Goal: Transaction & Acquisition: Subscribe to service/newsletter

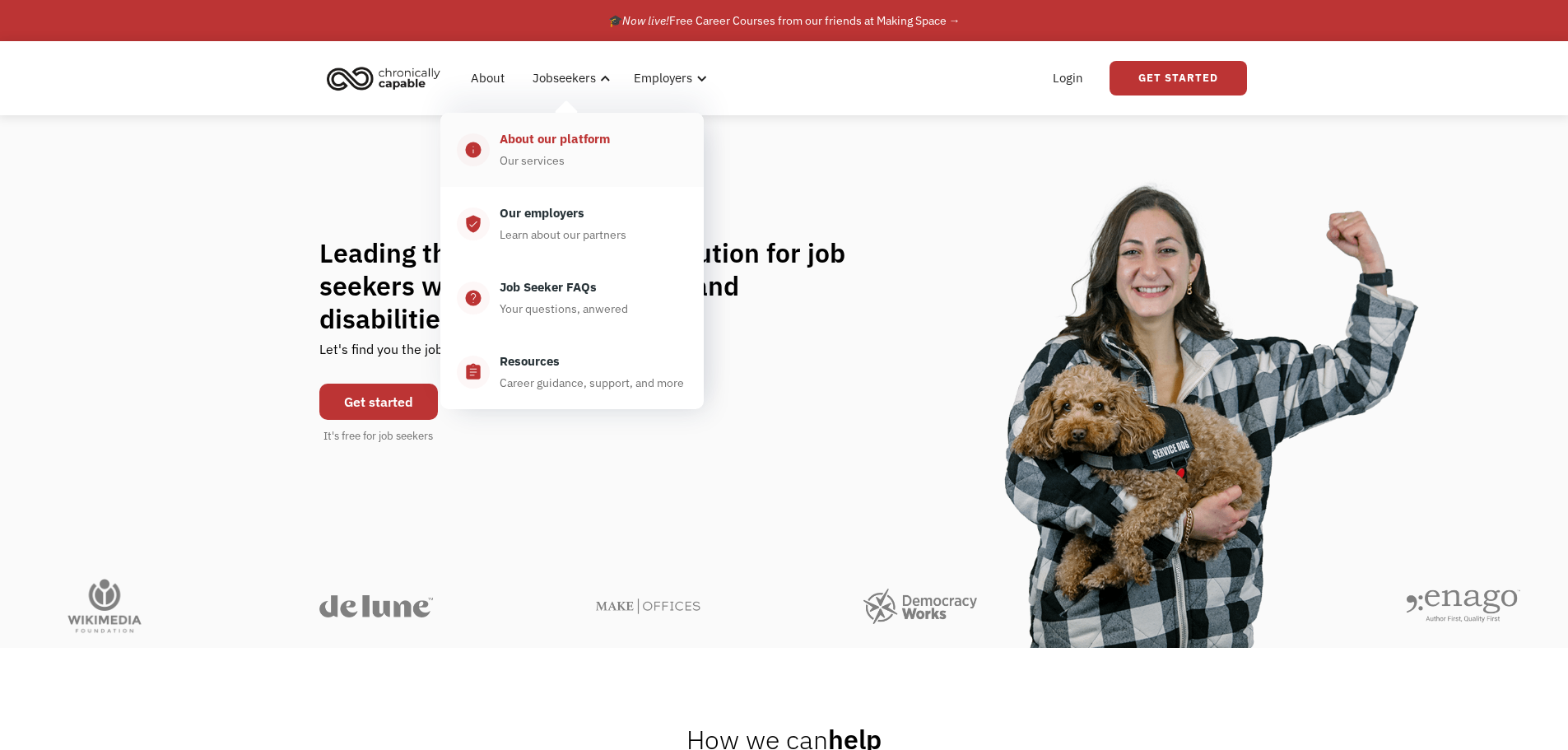
click at [566, 154] on div "About our platform Our services" at bounding box center [589, 149] width 198 height 42
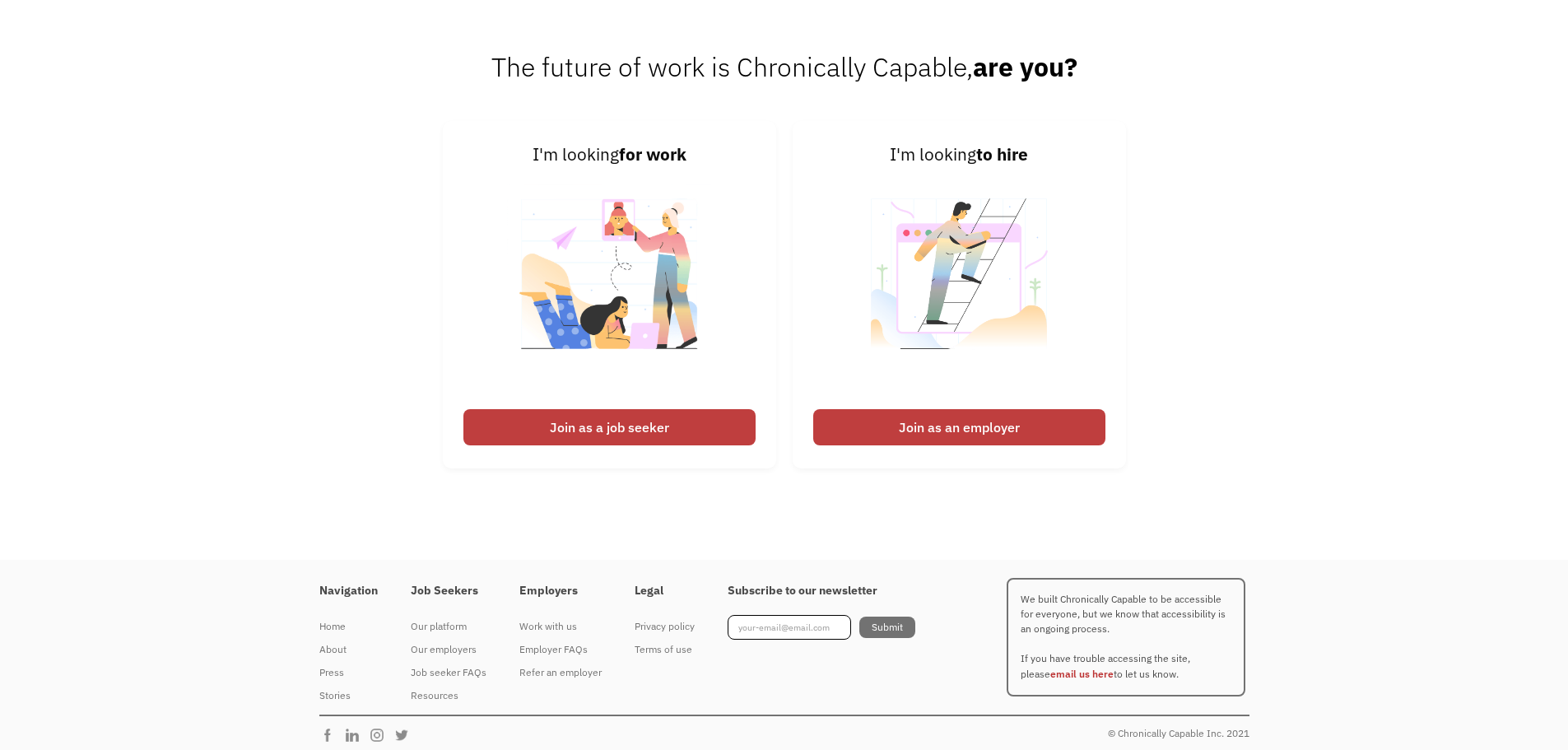
scroll to position [2189, 0]
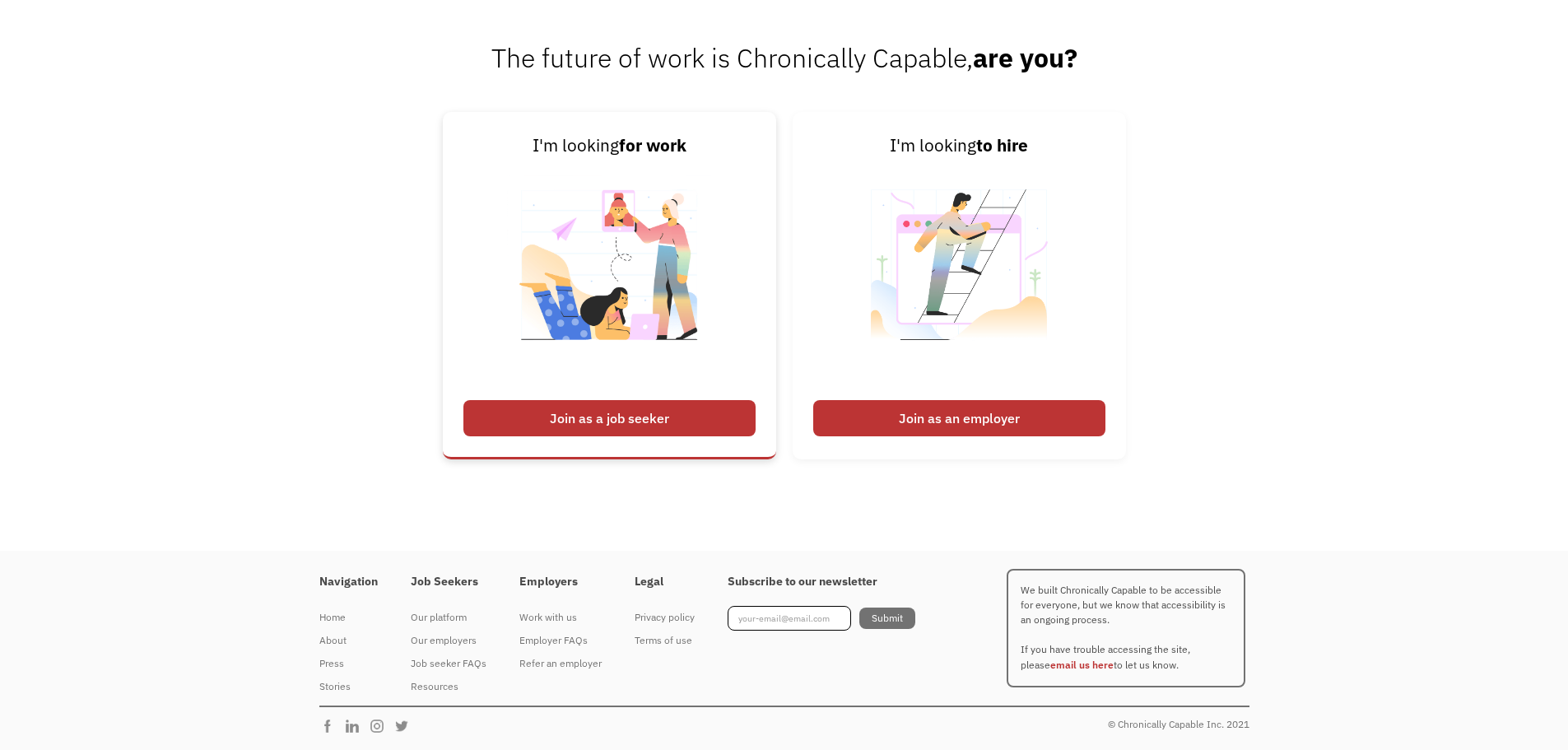
click at [577, 412] on div "Join as a job seeker" at bounding box center [609, 418] width 292 height 36
click at [654, 420] on div "Join as a job seeker" at bounding box center [609, 418] width 292 height 36
click at [531, 411] on div "Join as a job seeker" at bounding box center [609, 418] width 292 height 36
click at [628, 140] on strong "for work" at bounding box center [652, 145] width 67 height 22
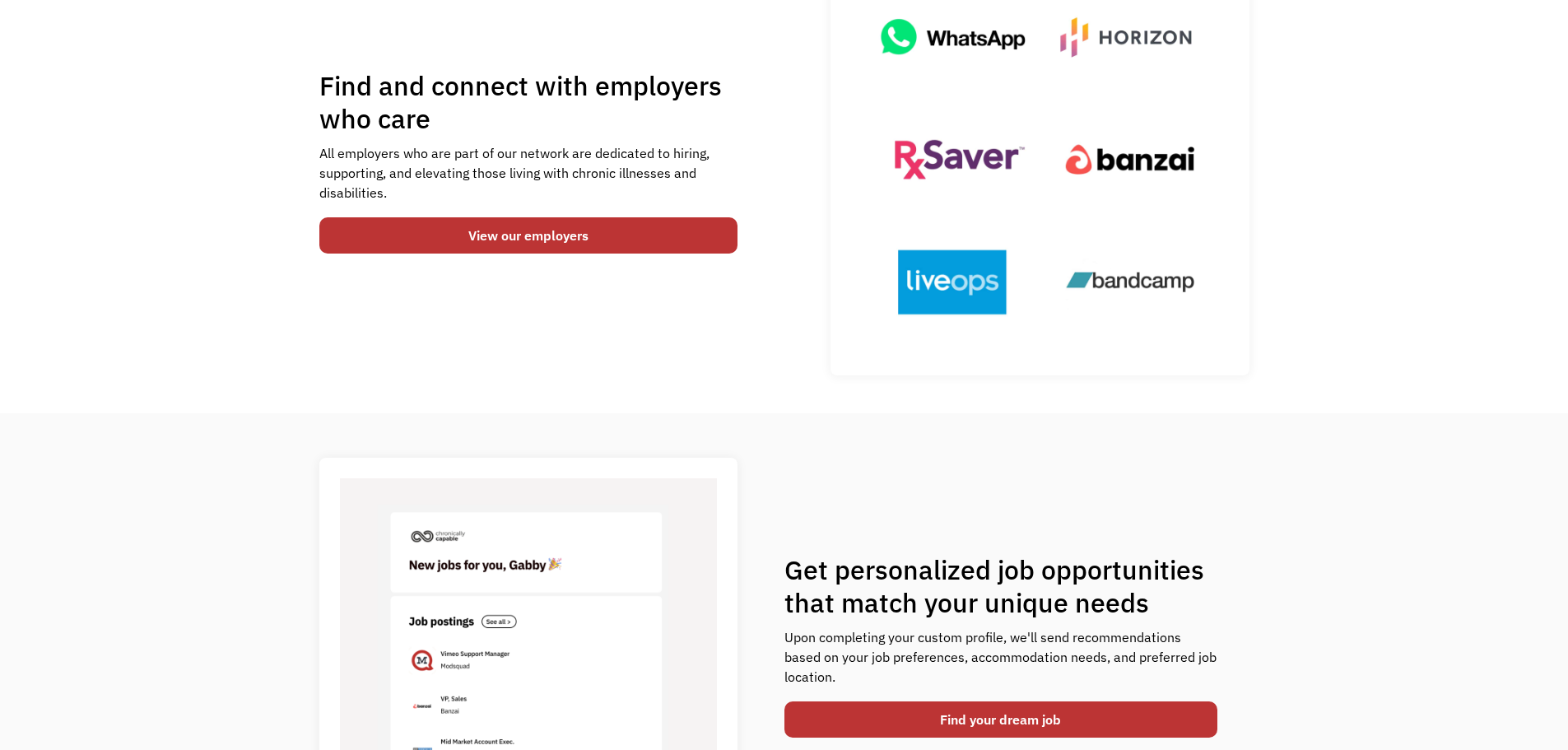
scroll to position [0, 0]
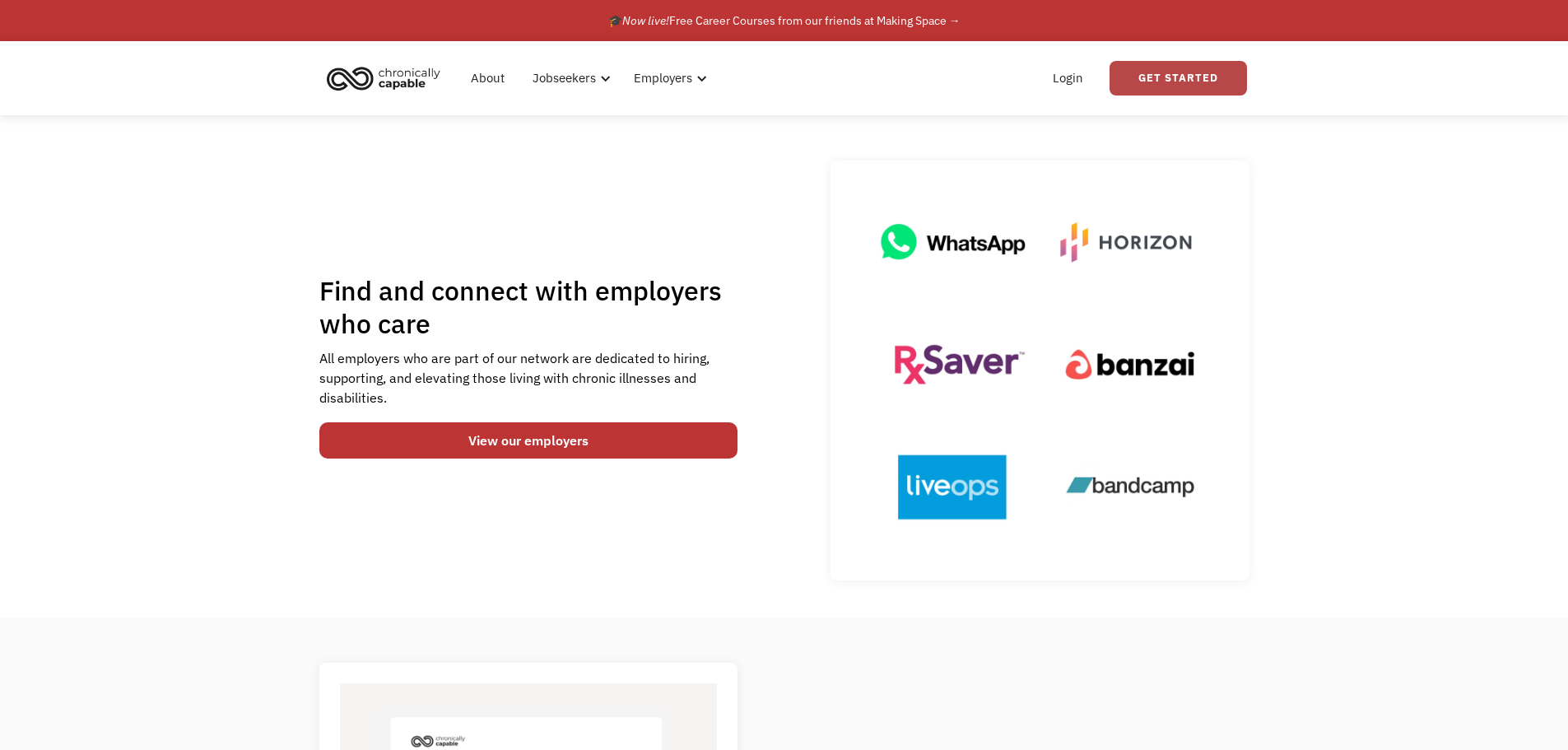
click at [1177, 83] on link "Get Started" at bounding box center [1179, 78] width 138 height 34
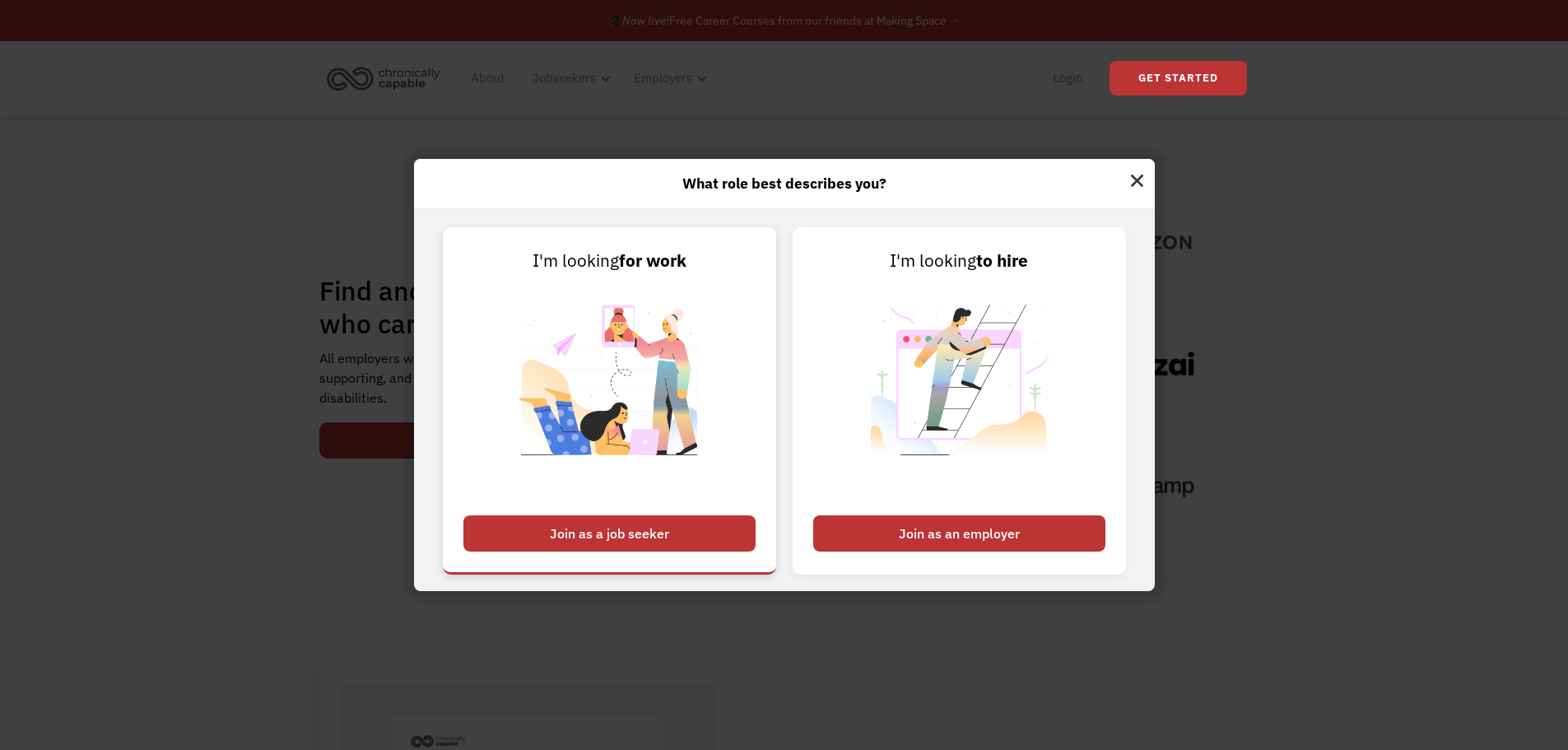
click at [648, 537] on div "Join as a job seeker" at bounding box center [609, 534] width 292 height 36
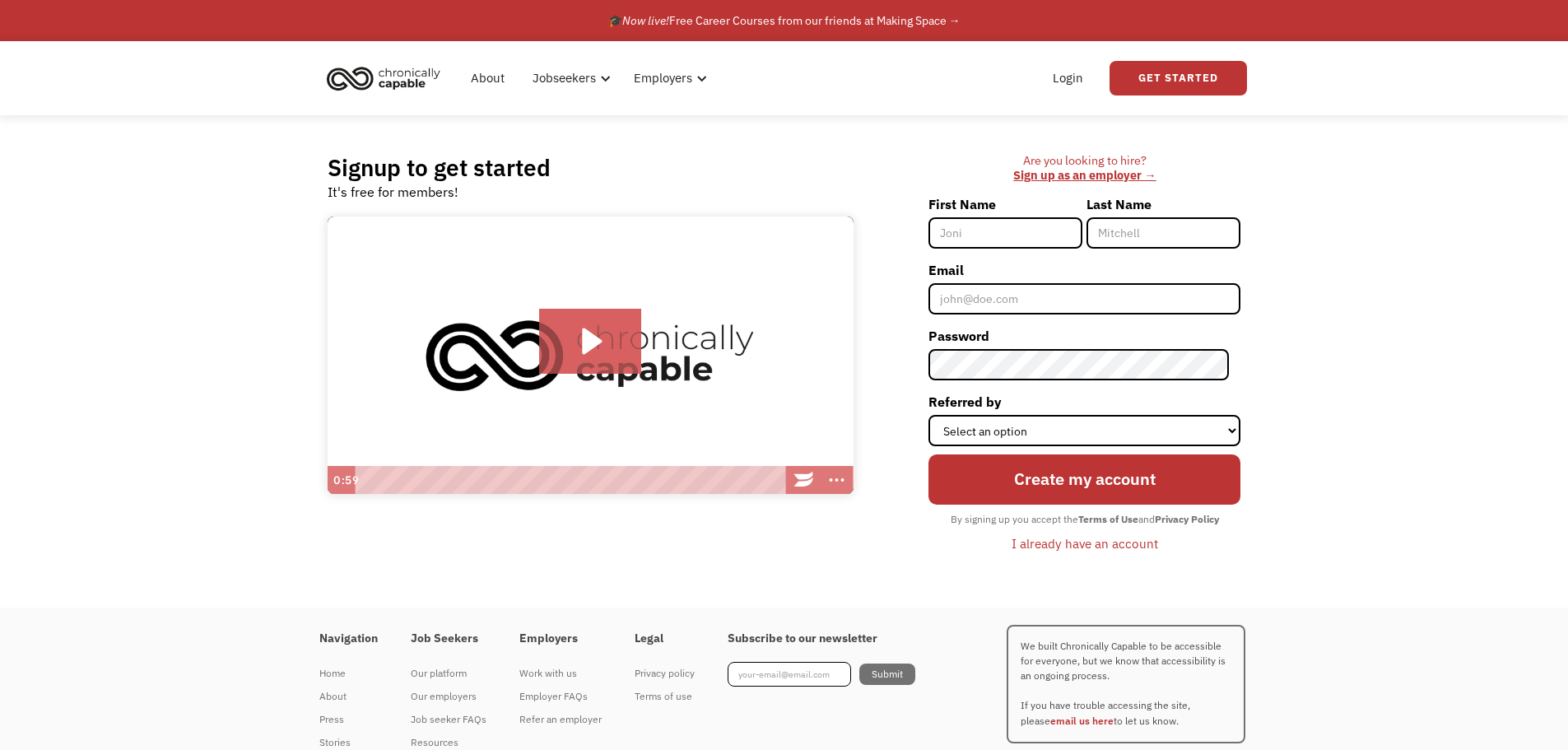
click at [423, 80] on img "home" at bounding box center [384, 78] width 124 height 36
